Goal: Task Accomplishment & Management: Manage account settings

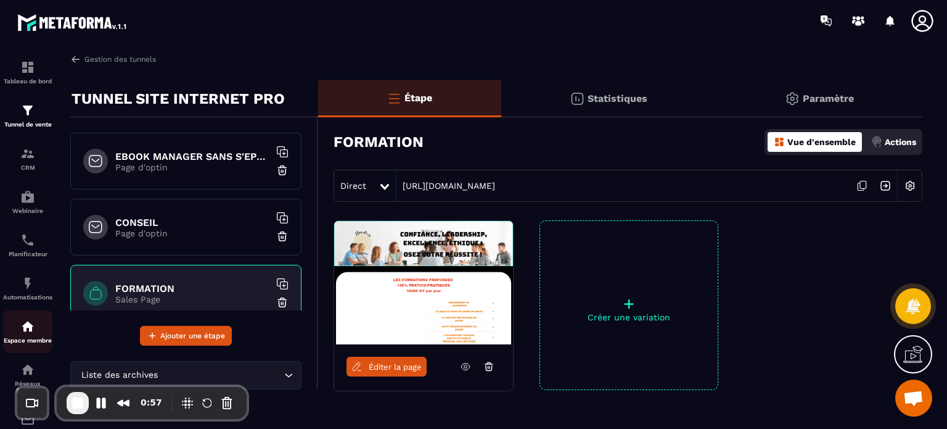
click at [37, 340] on div "Espace membre" at bounding box center [27, 331] width 49 height 25
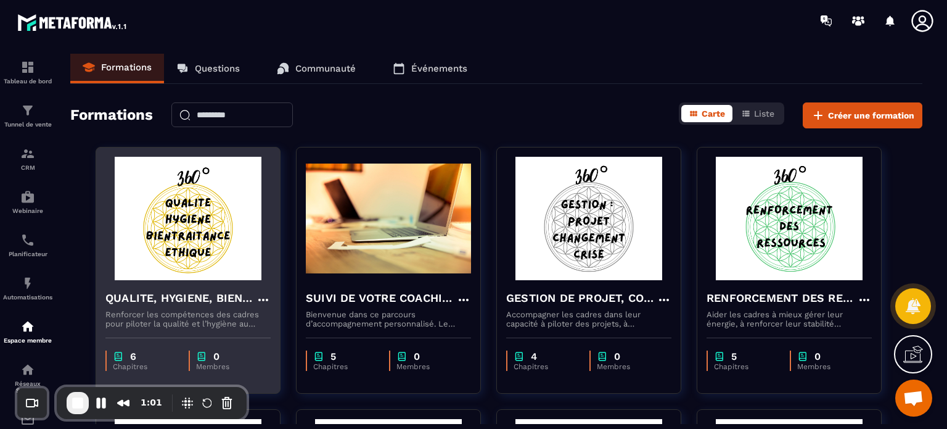
click at [142, 286] on div "QUALITE, HYGIENE, BIENTRAITANCE ET ETHIQUE Renforcer les compétences des cadres…" at bounding box center [188, 304] width 184 height 48
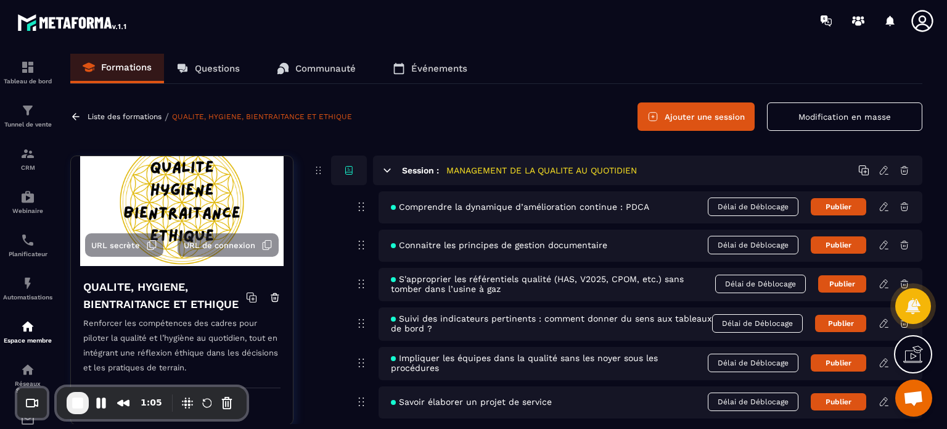
scroll to position [45, 0]
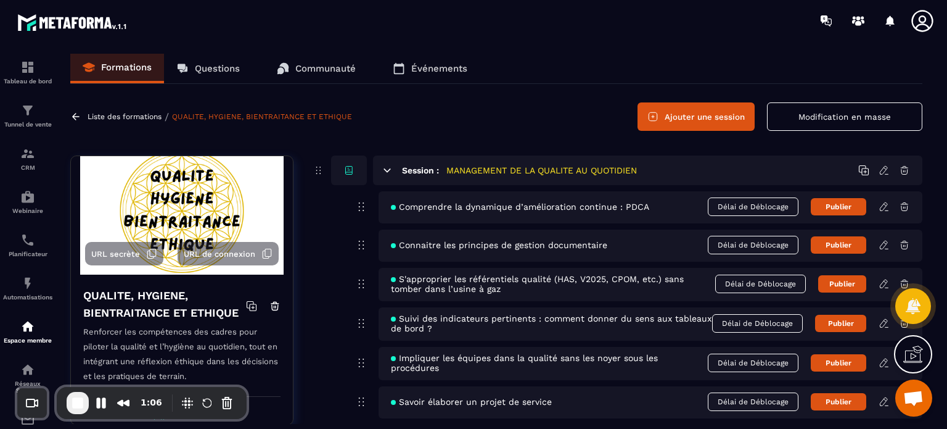
click at [114, 255] on span "URL secrète" at bounding box center [115, 253] width 49 height 9
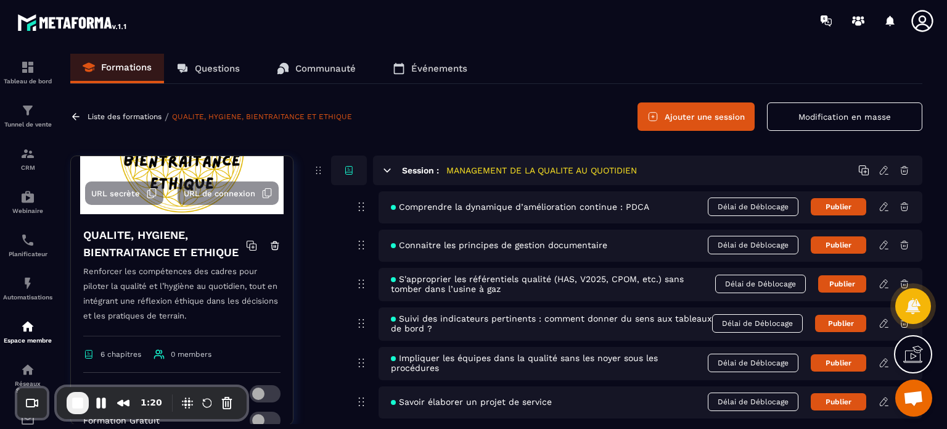
scroll to position [101, 0]
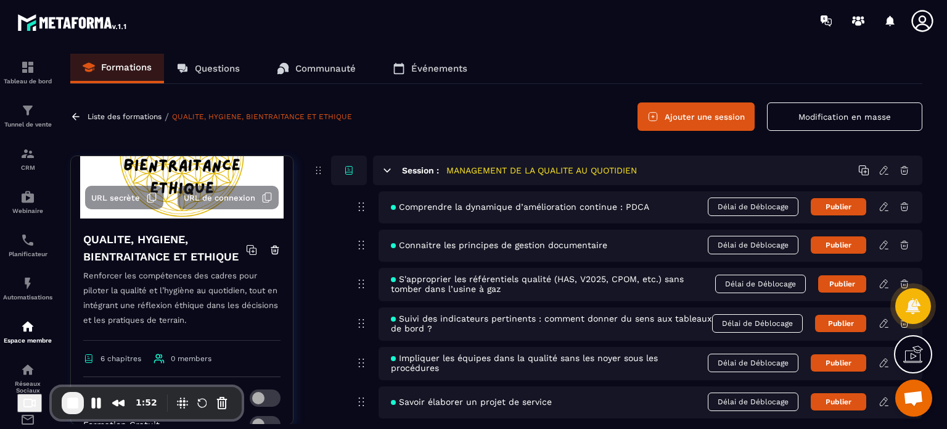
click at [926, 18] on icon at bounding box center [922, 21] width 25 height 25
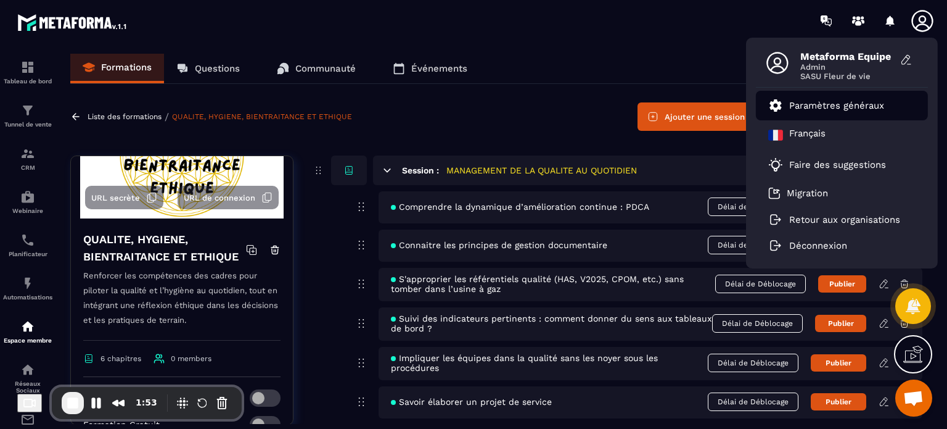
click at [825, 105] on p "Paramètres généraux" at bounding box center [836, 105] width 95 height 11
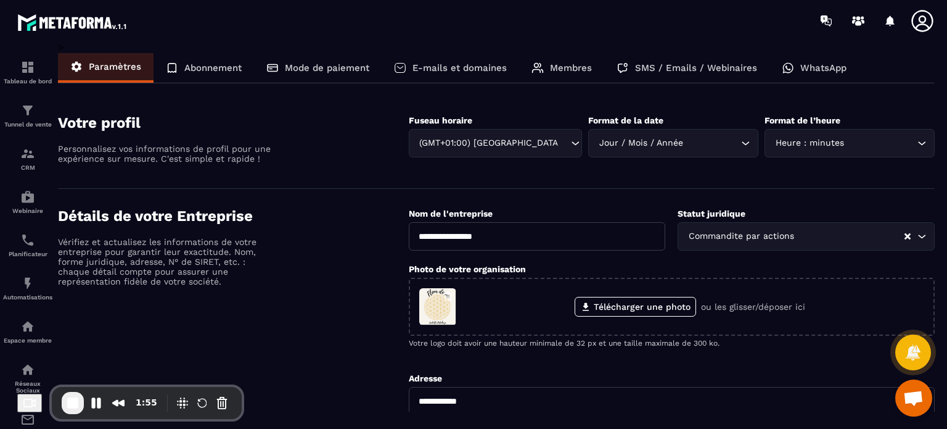
click at [559, 76] on div "Membres" at bounding box center [561, 68] width 85 height 30
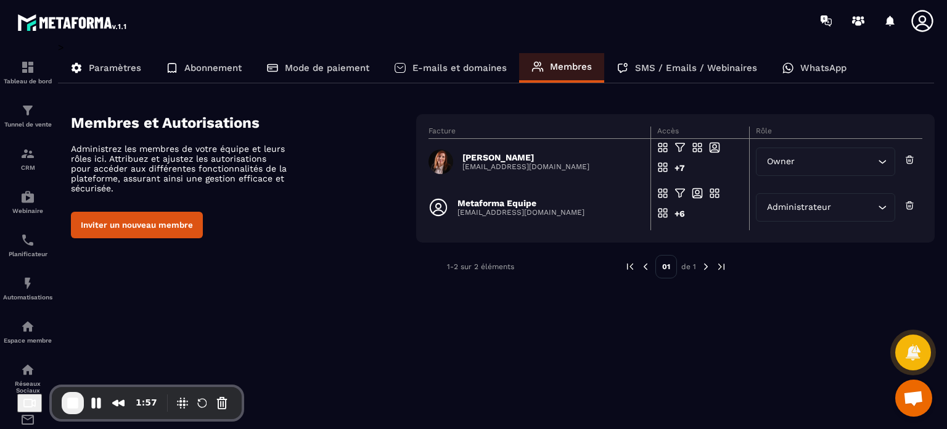
click at [502, 216] on p "[EMAIL_ADDRESS][DOMAIN_NAME]" at bounding box center [521, 212] width 127 height 9
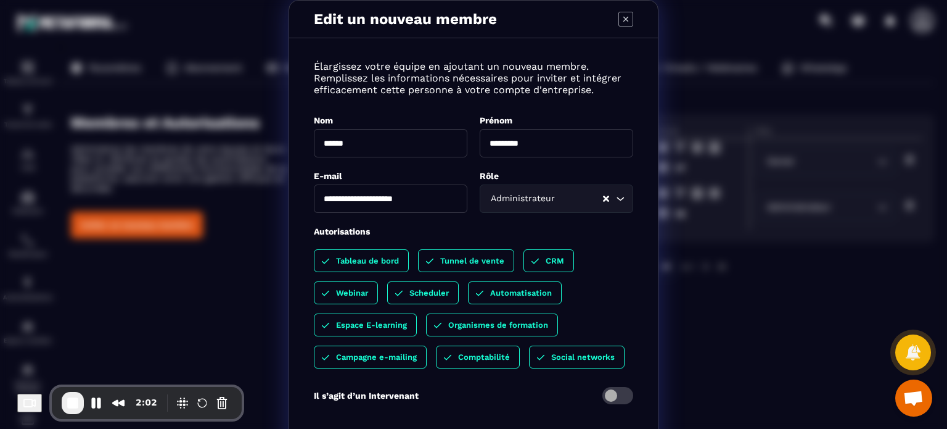
click at [619, 26] on icon "Modal window" at bounding box center [626, 19] width 14 height 14
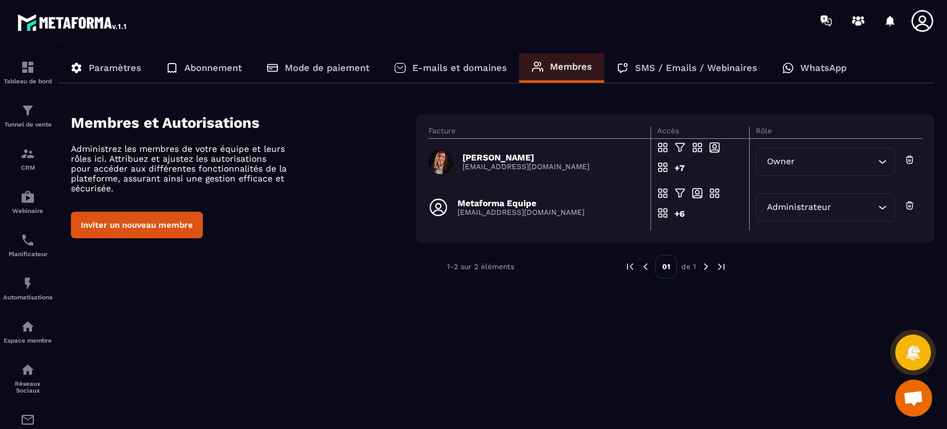
click at [134, 64] on p "Paramètres" at bounding box center [115, 67] width 52 height 11
